Goal: Task Accomplishment & Management: Use online tool/utility

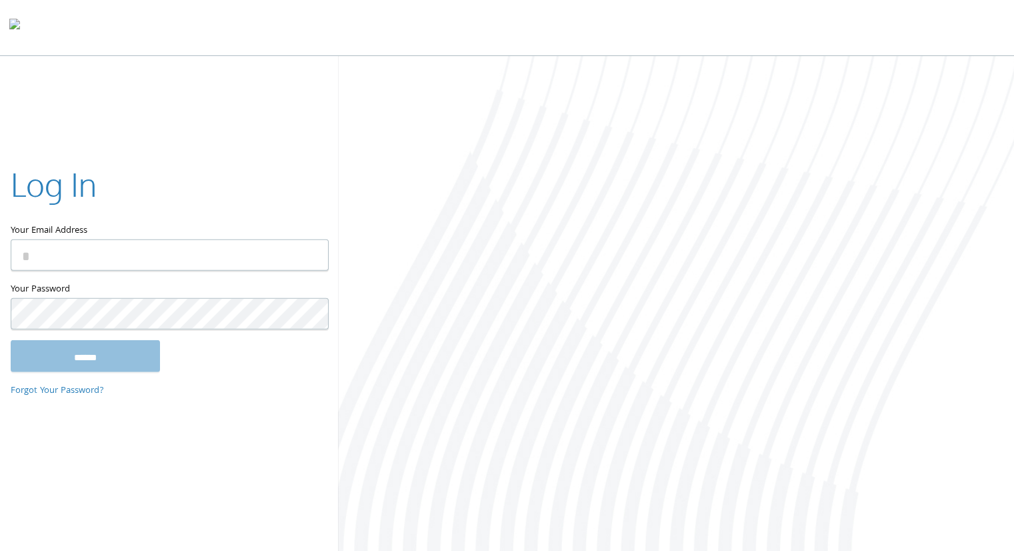
type input "**********"
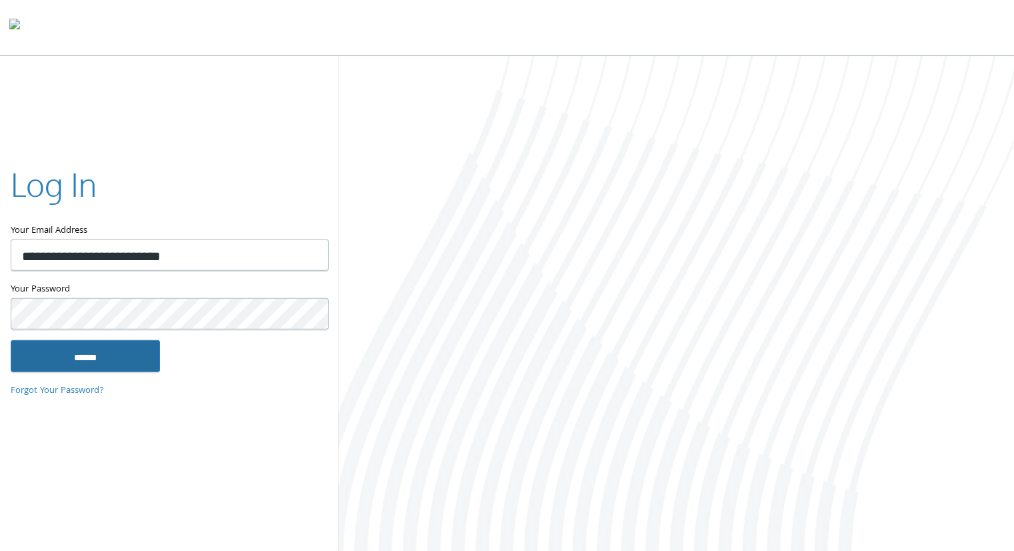
click at [135, 353] on input "******" at bounding box center [85, 355] width 149 height 32
